Goal: Register for event/course

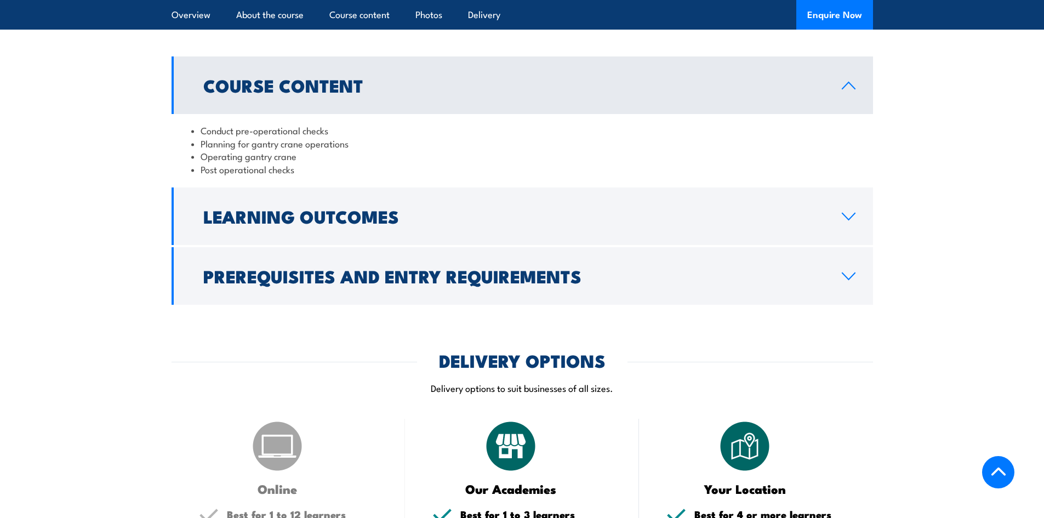
scroll to position [811, 0]
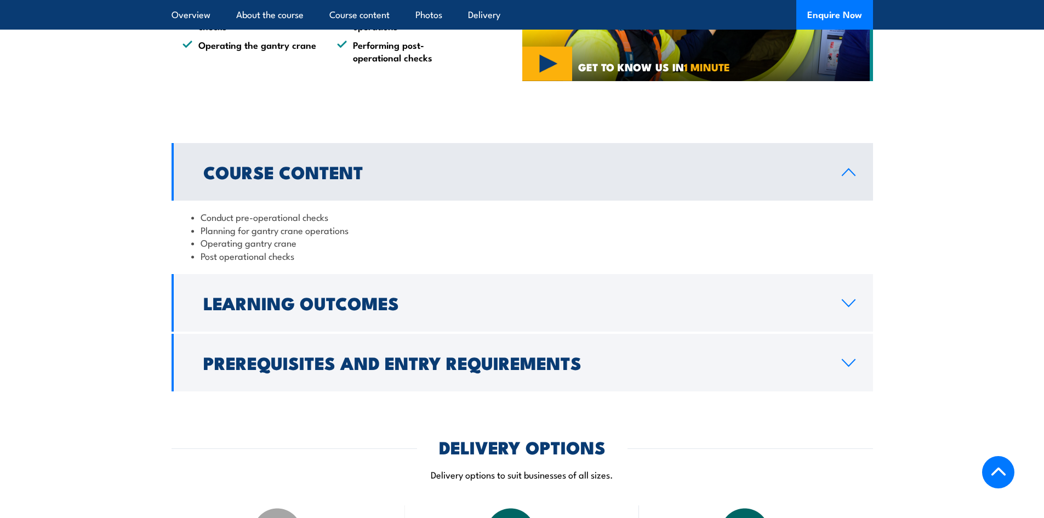
click at [432, 167] on h2 "Course Content" at bounding box center [513, 171] width 621 height 15
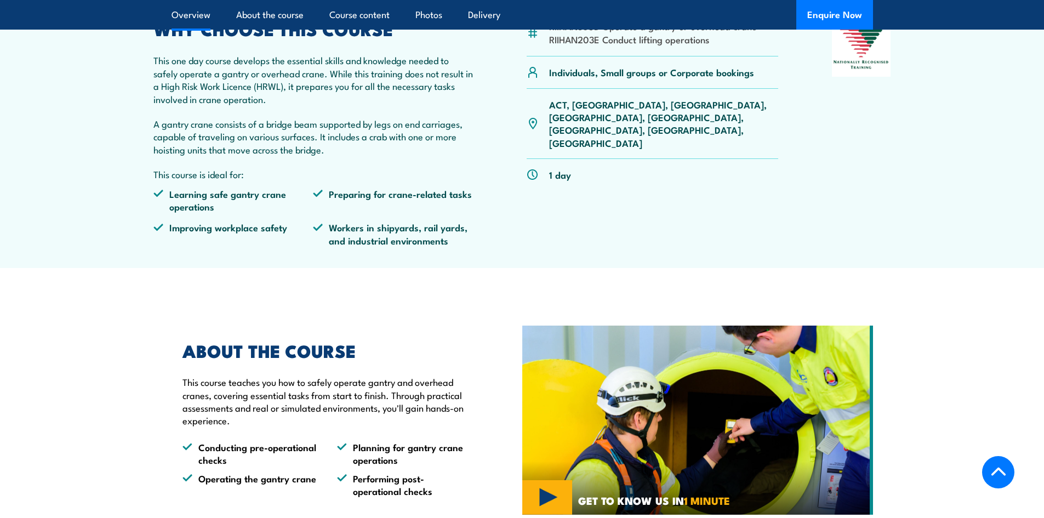
scroll to position [274, 0]
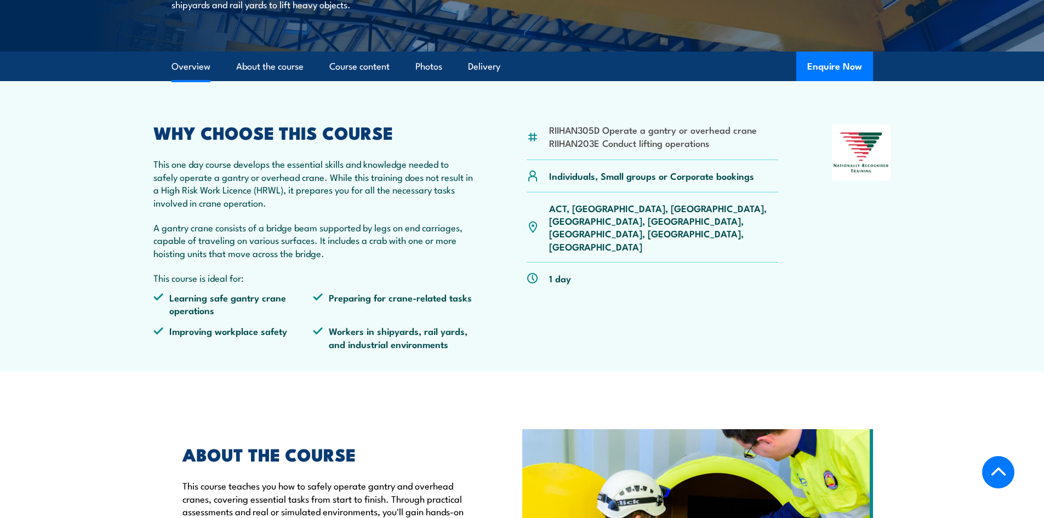
click at [680, 208] on p "ACT, [GEOGRAPHIC_DATA], [GEOGRAPHIC_DATA], [GEOGRAPHIC_DATA], [GEOGRAPHIC_DATA]…" at bounding box center [664, 227] width 230 height 51
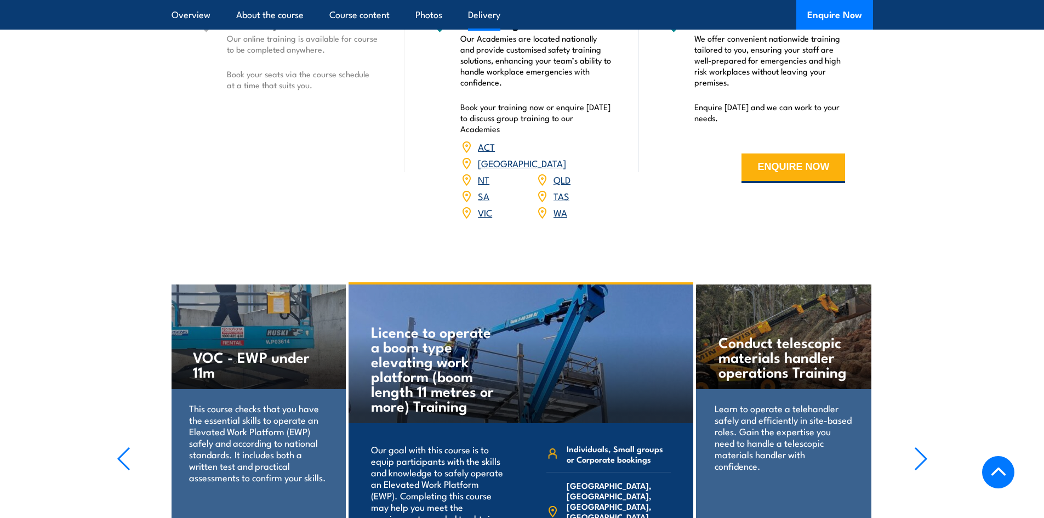
scroll to position [1260, 0]
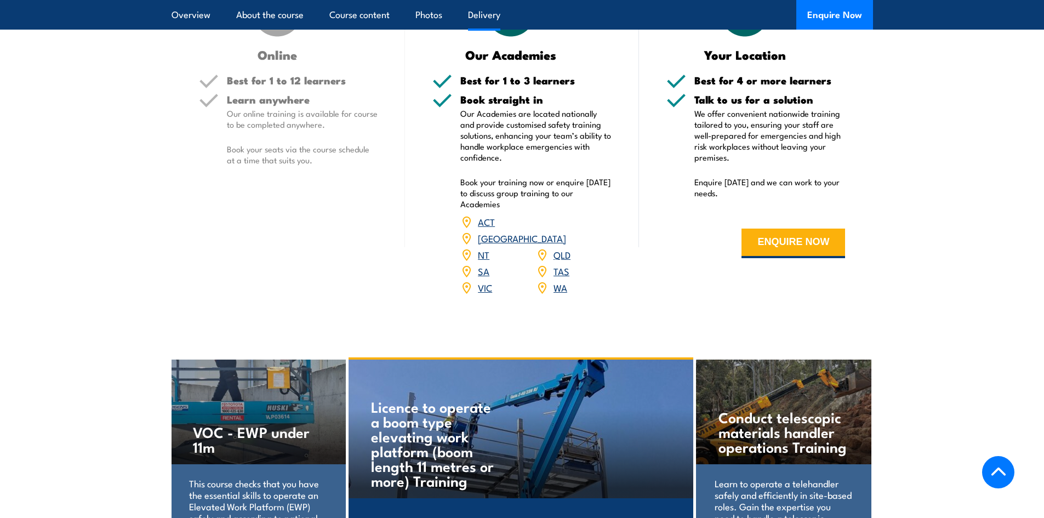
click at [484, 280] on link "VIC" at bounding box center [485, 286] width 14 height 13
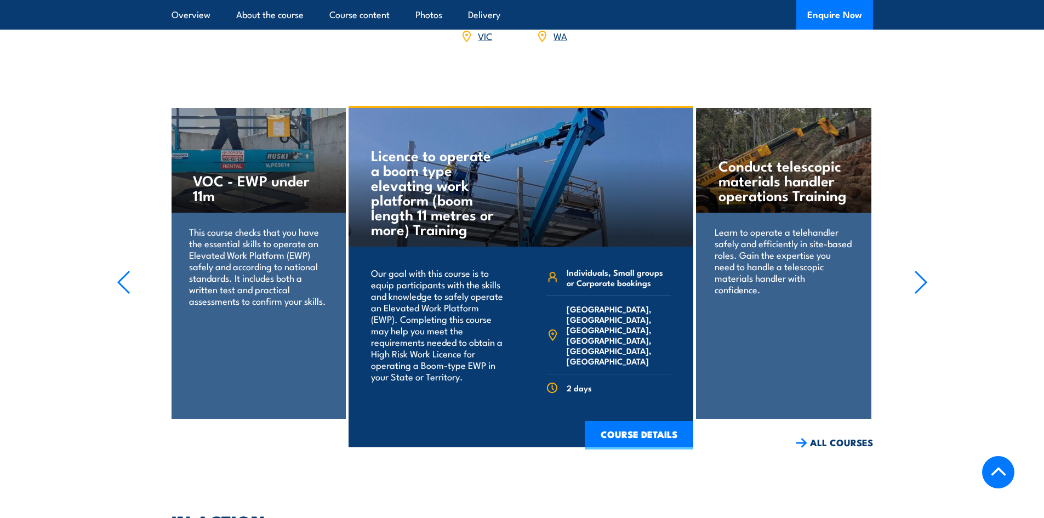
scroll to position [1589, 0]
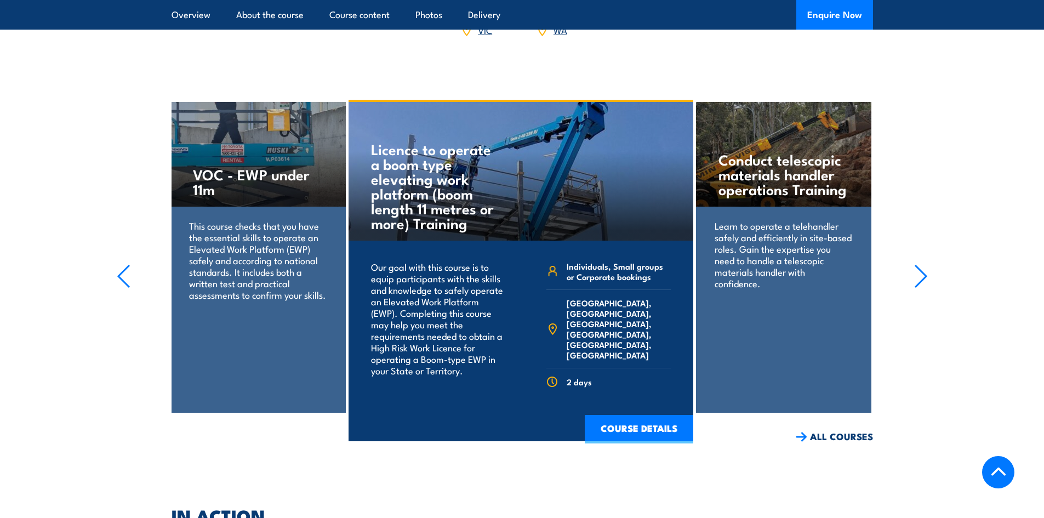
drag, startPoint x: 105, startPoint y: 145, endPoint x: 101, endPoint y: 133, distance: 12.6
click at [104, 138] on section "Conduct telescopic materials handler operations Training Learn to operate a tel…" at bounding box center [522, 271] width 1044 height 343
